Goal: Transaction & Acquisition: Purchase product/service

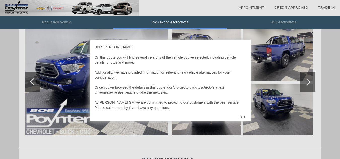
scroll to position [283, 0]
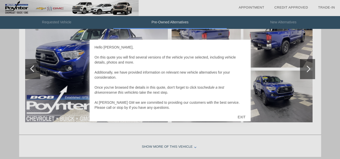
click at [240, 117] on div "EXIT" at bounding box center [242, 117] width 18 height 15
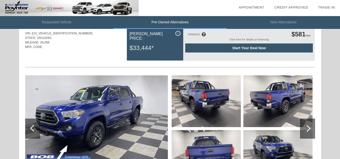
scroll to position [252, 0]
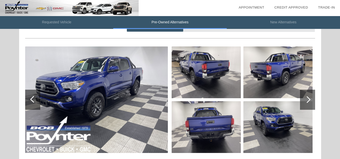
click at [307, 101] on div at bounding box center [307, 99] width 7 height 7
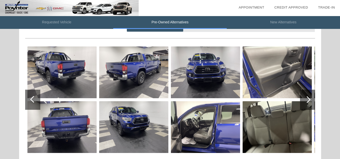
click at [306, 98] on div at bounding box center [307, 99] width 7 height 7
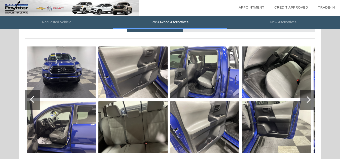
click at [306, 98] on div at bounding box center [307, 99] width 7 height 7
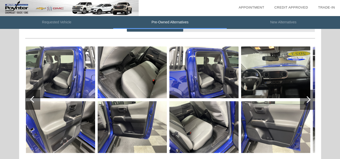
click at [306, 98] on div at bounding box center [307, 99] width 7 height 7
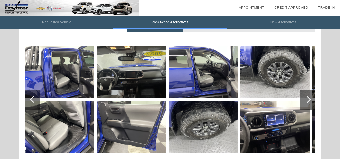
click at [305, 98] on div at bounding box center [307, 99] width 7 height 7
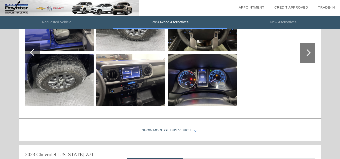
scroll to position [302, 0]
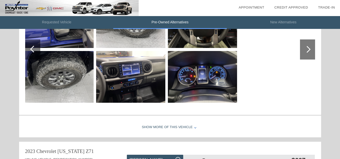
click at [162, 128] on div "Show More of this Vehicle" at bounding box center [170, 128] width 302 height 20
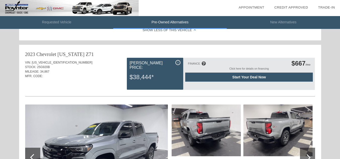
scroll to position [403, 0]
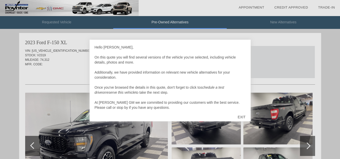
scroll to position [207, 0]
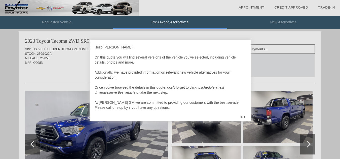
click at [241, 116] on div "EXIT" at bounding box center [242, 117] width 18 height 15
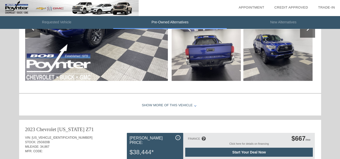
scroll to position [333, 0]
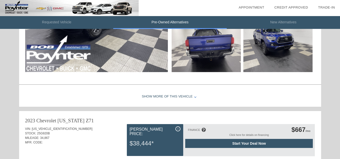
click at [185, 97] on div "Show More of this Vehicle" at bounding box center [170, 97] width 302 height 20
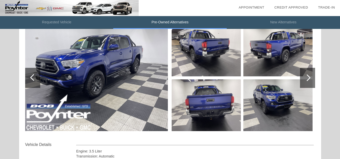
scroll to position [257, 0]
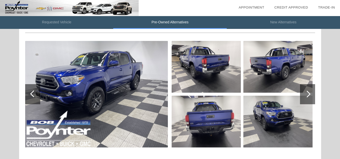
click at [132, 81] on img at bounding box center [96, 94] width 143 height 107
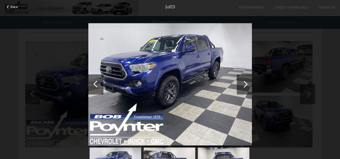
click at [247, 86] on div at bounding box center [244, 85] width 15 height 20
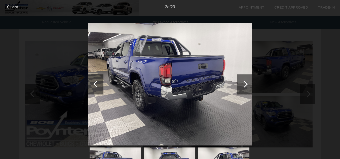
click at [247, 86] on div at bounding box center [244, 85] width 15 height 20
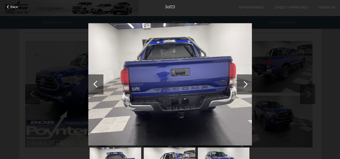
click at [247, 86] on div at bounding box center [244, 85] width 15 height 20
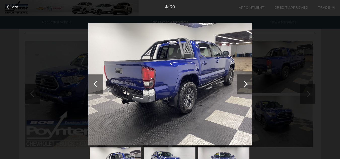
click at [247, 86] on div at bounding box center [244, 85] width 15 height 20
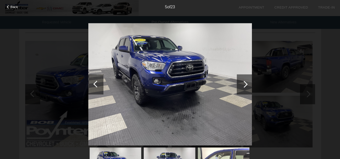
click at [247, 86] on div at bounding box center [244, 85] width 15 height 20
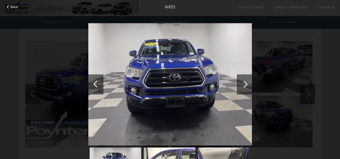
click at [247, 86] on div at bounding box center [244, 85] width 15 height 20
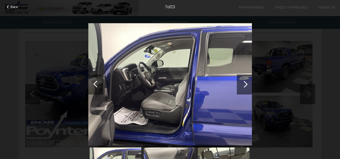
click at [247, 86] on div at bounding box center [244, 85] width 15 height 20
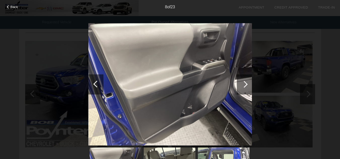
click at [247, 86] on div at bounding box center [244, 85] width 15 height 20
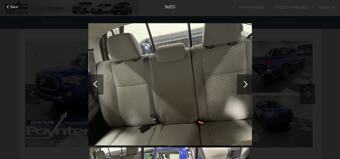
click at [247, 86] on div at bounding box center [244, 85] width 15 height 20
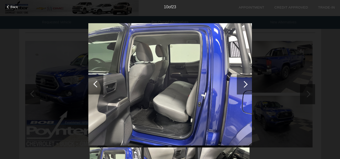
click at [247, 86] on div at bounding box center [244, 85] width 15 height 20
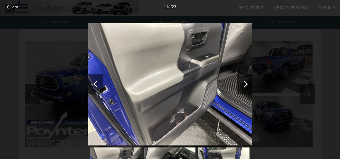
click at [247, 86] on div at bounding box center [244, 85] width 15 height 20
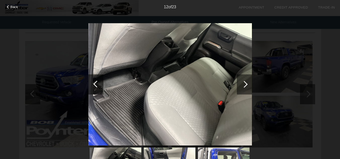
click at [247, 86] on div at bounding box center [244, 85] width 15 height 20
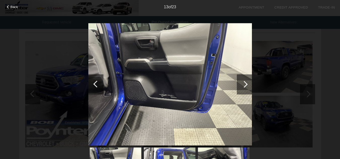
click at [247, 86] on div at bounding box center [244, 85] width 15 height 20
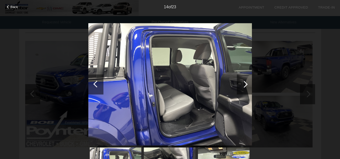
click at [247, 86] on div at bounding box center [244, 85] width 15 height 20
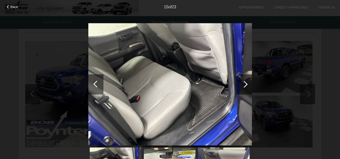
click at [247, 86] on div at bounding box center [244, 85] width 15 height 20
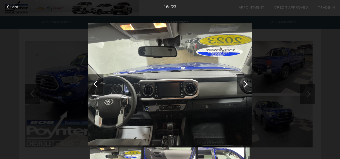
click at [247, 86] on div at bounding box center [244, 85] width 15 height 20
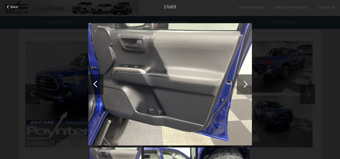
click at [247, 86] on div at bounding box center [244, 85] width 15 height 20
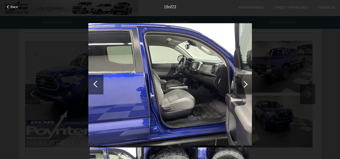
click at [247, 86] on div at bounding box center [244, 85] width 15 height 20
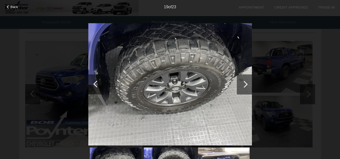
click at [247, 86] on div at bounding box center [244, 85] width 15 height 20
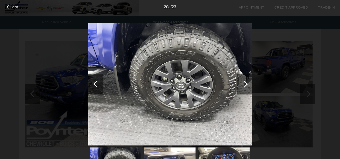
click at [245, 81] on div at bounding box center [244, 85] width 15 height 20
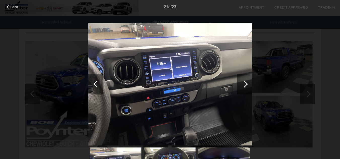
click at [245, 81] on div at bounding box center [244, 85] width 15 height 20
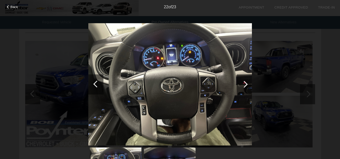
click at [245, 81] on div at bounding box center [244, 85] width 15 height 20
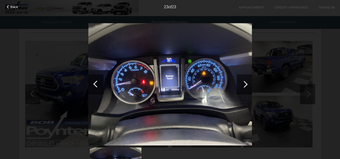
click at [245, 81] on div at bounding box center [244, 85] width 15 height 20
click at [246, 84] on div at bounding box center [244, 84] width 7 height 7
click at [14, 9] on span "Back" at bounding box center [15, 7] width 8 height 4
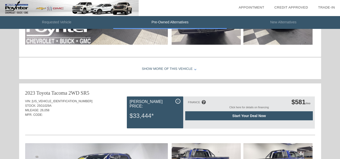
scroll to position [157, 0]
